Goal: Task Accomplishment & Management: Use online tool/utility

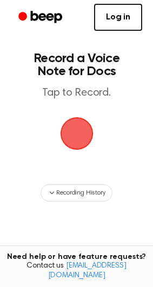
click at [43, 21] on icon "Beep" at bounding box center [41, 17] width 46 height 16
click at [82, 135] on span "button" at bounding box center [76, 133] width 55 height 55
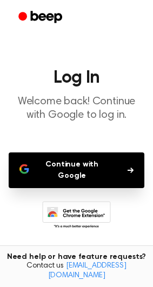
click at [125, 162] on button "Continue with Google" at bounding box center [77, 170] width 136 height 36
